Goal: Task Accomplishment & Management: Use online tool/utility

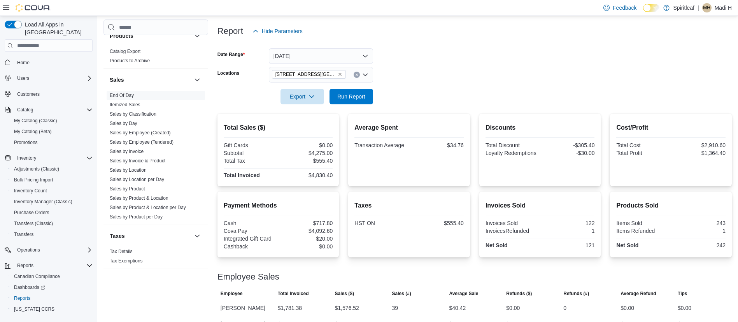
scroll to position [136, 0]
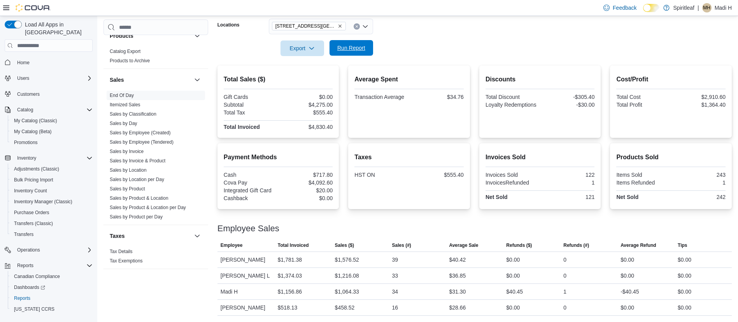
click at [357, 50] on span "Run Report" at bounding box center [351, 48] width 28 height 8
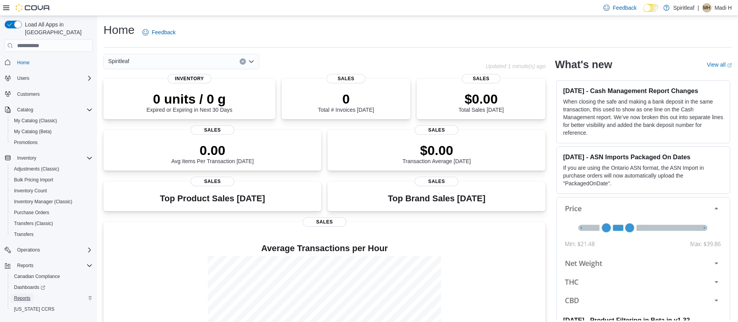
click at [26, 295] on span "Reports" at bounding box center [22, 298] width 16 height 6
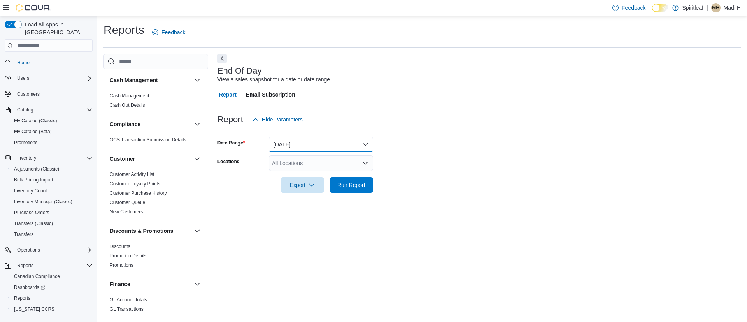
click at [315, 144] on button "[DATE]" at bounding box center [321, 144] width 104 height 16
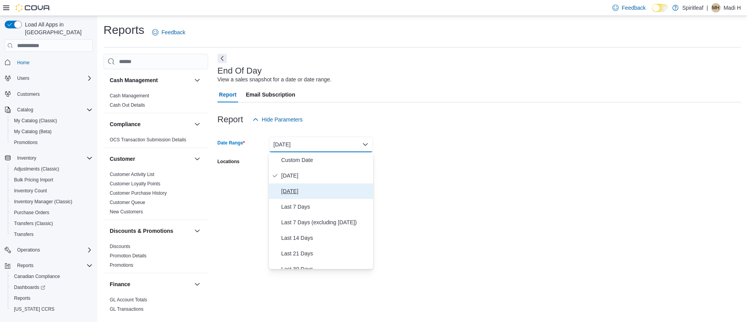
click at [293, 187] on span "[DATE]" at bounding box center [325, 190] width 89 height 9
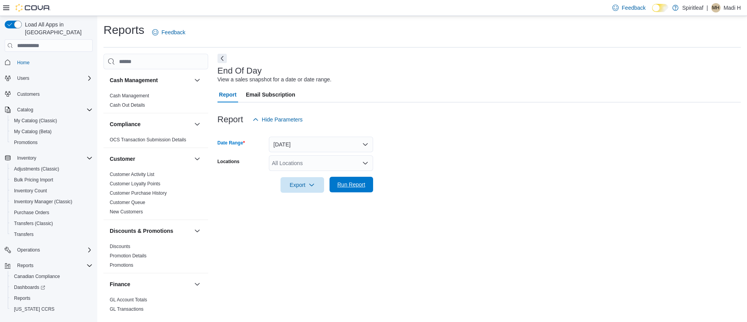
click at [345, 182] on span "Run Report" at bounding box center [351, 184] width 28 height 8
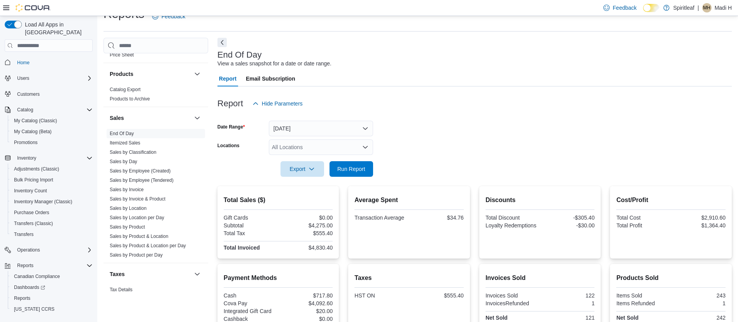
scroll to position [488, 0]
click at [155, 179] on link "Sales by Employee (Tendered)" at bounding box center [142, 180] width 64 height 5
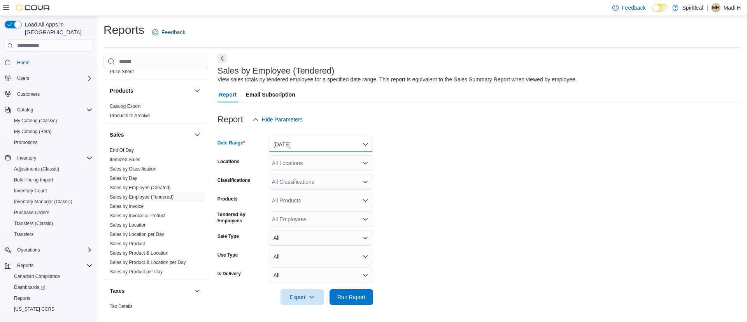
click at [307, 137] on button "[DATE]" at bounding box center [321, 144] width 104 height 16
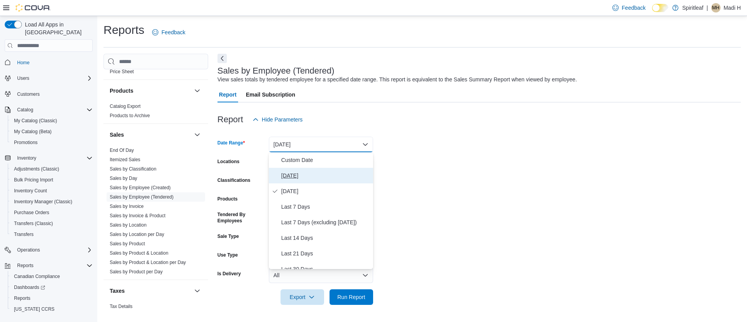
click at [290, 171] on span "[DATE]" at bounding box center [325, 175] width 89 height 9
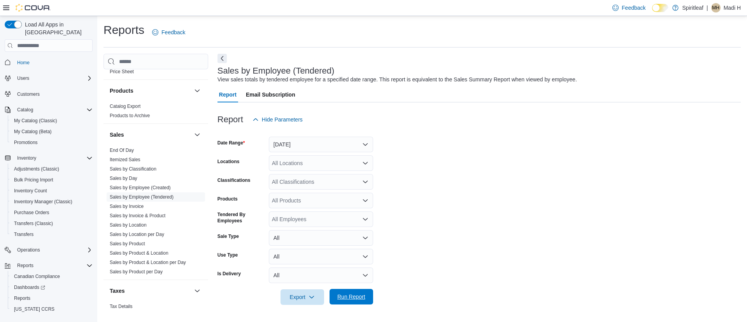
click at [360, 294] on span "Run Report" at bounding box center [351, 296] width 28 height 8
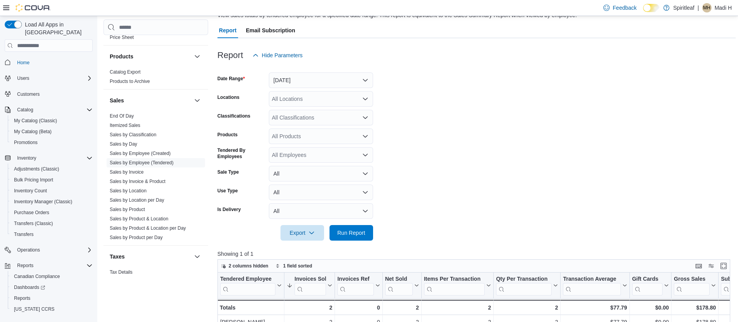
scroll to position [63, 0]
